Goal: Find specific page/section: Find specific page/section

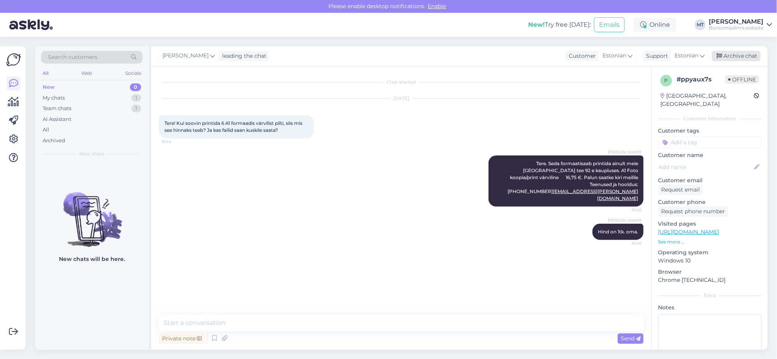
click at [740, 55] on div "Archive chat" at bounding box center [736, 56] width 49 height 10
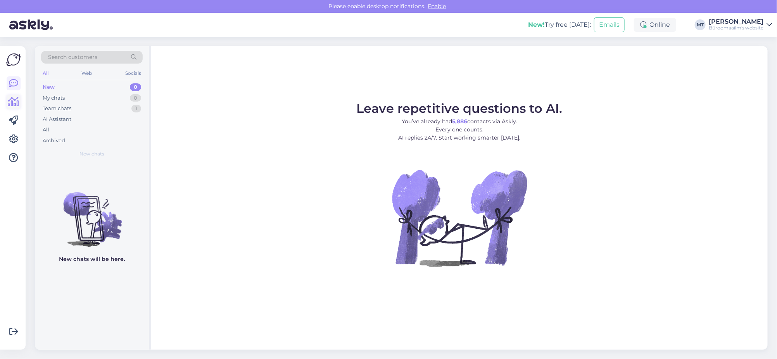
click at [16, 101] on icon at bounding box center [13, 101] width 11 height 9
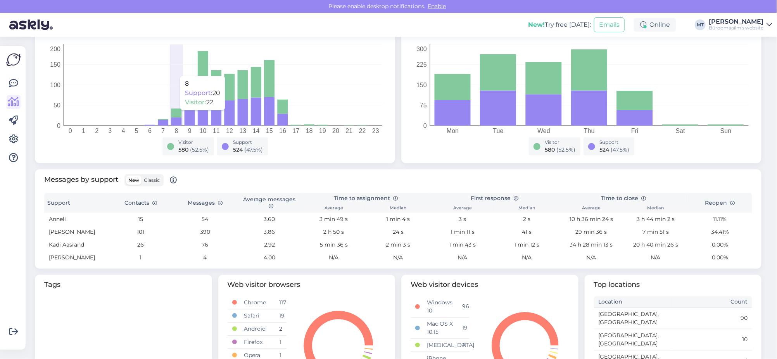
scroll to position [145, 0]
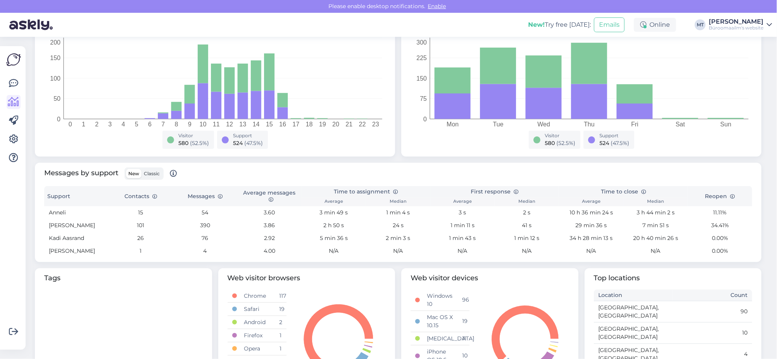
click at [153, 173] on span "Classic" at bounding box center [152, 174] width 16 height 6
click at [142, 169] on input "Classic" at bounding box center [142, 169] width 0 height 0
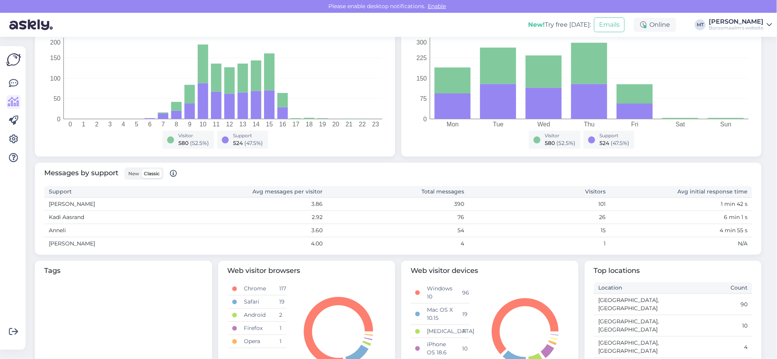
scroll to position [0, 0]
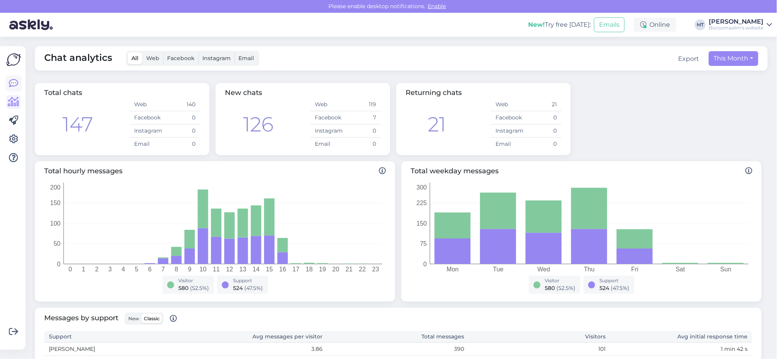
click at [10, 84] on icon at bounding box center [13, 83] width 9 height 9
